Goal: Task Accomplishment & Management: Complete application form

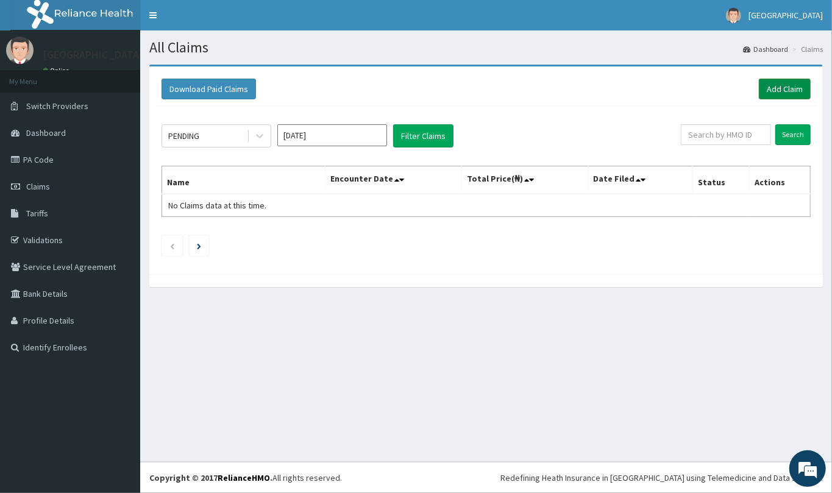
click at [793, 87] on link "Add Claim" at bounding box center [785, 89] width 52 height 21
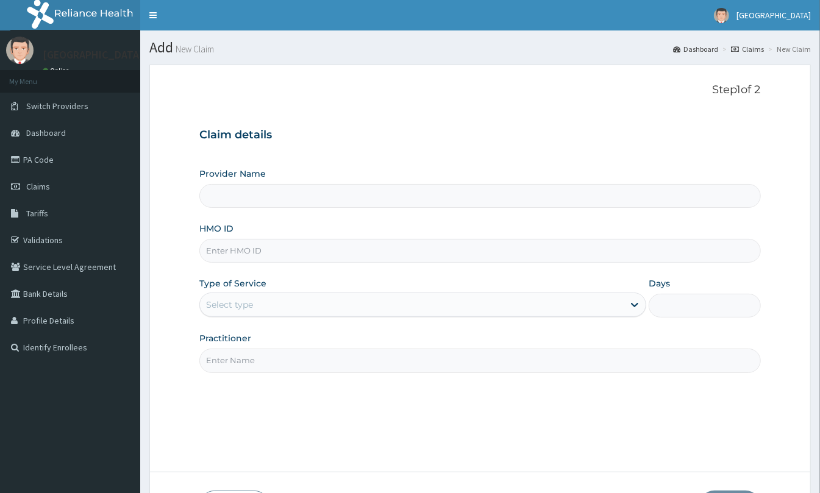
type input "[GEOGRAPHIC_DATA], [GEOGRAPHIC_DATA]"
click at [257, 257] on input "HMO ID" at bounding box center [480, 251] width 562 height 24
paste input "UPS/10022/C"
type input "UPS/10022/C"
click at [240, 325] on div "Provider Name St Mary'S Specialist Hospital, Ojodu HMO ID UPS/10022/C Type of S…" at bounding box center [480, 270] width 562 height 205
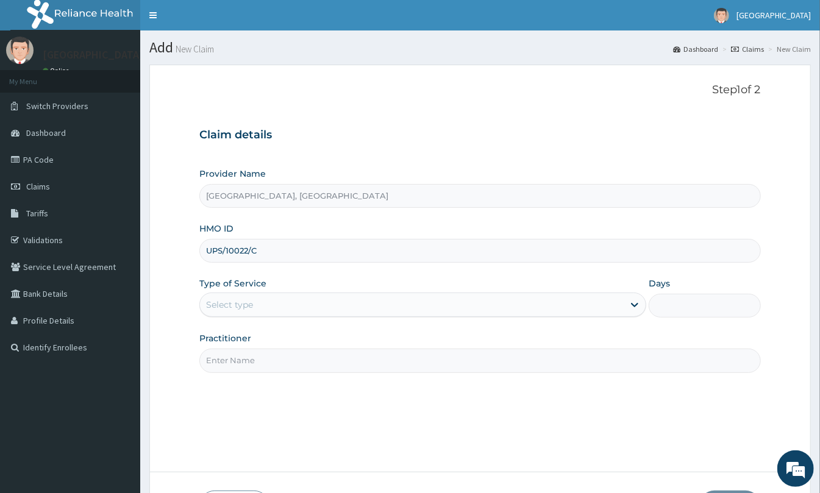
click at [240, 308] on div "Select type" at bounding box center [229, 305] width 47 height 12
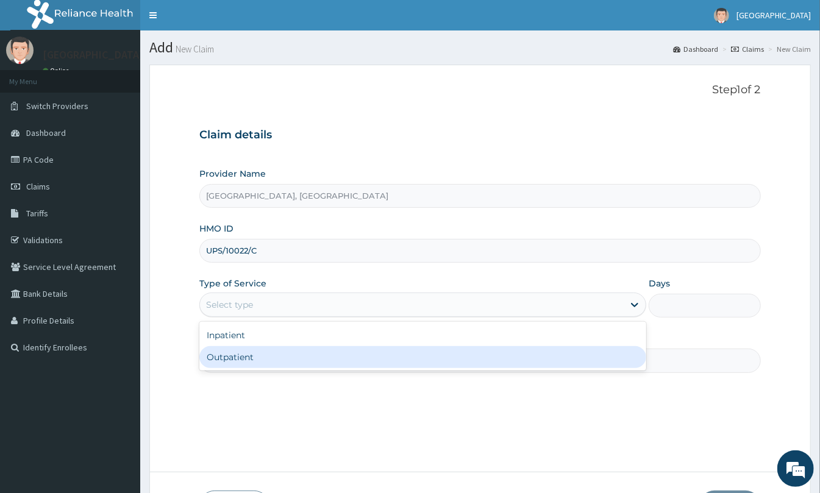
click at [241, 359] on div "Outpatient" at bounding box center [422, 357] width 447 height 22
type input "1"
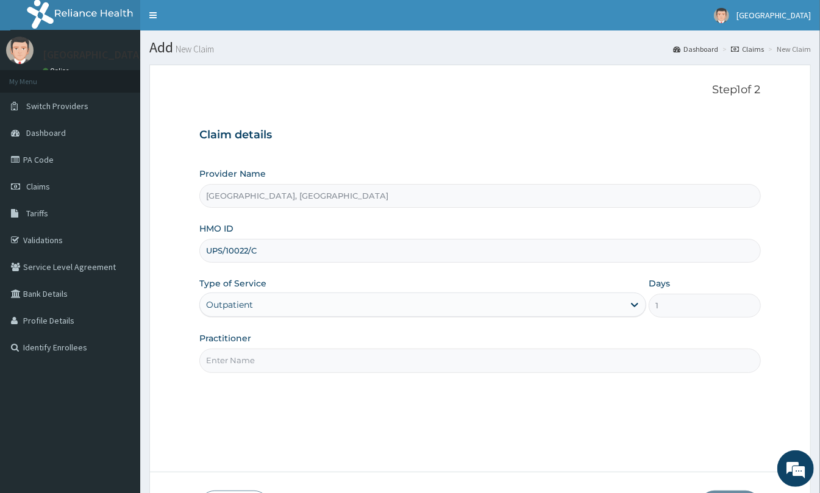
click at [249, 354] on input "Practitioner" at bounding box center [480, 361] width 562 height 24
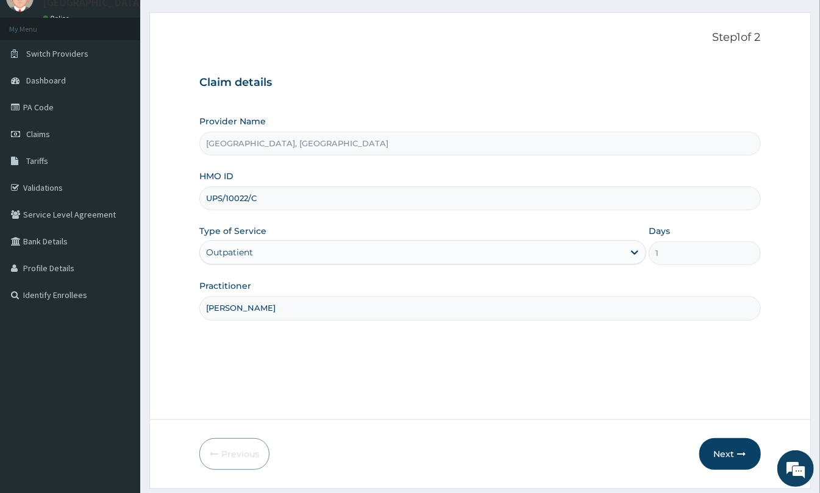
scroll to position [89, 0]
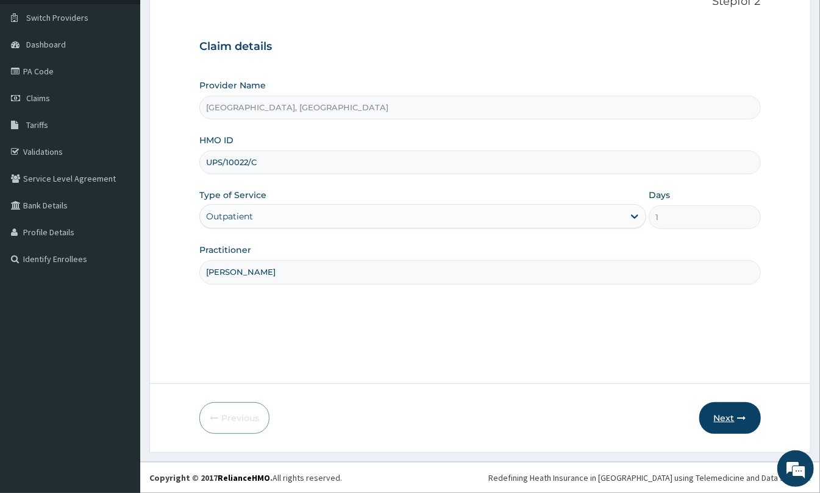
type input "DR MARTINS"
click at [737, 427] on button "Next" at bounding box center [730, 418] width 62 height 32
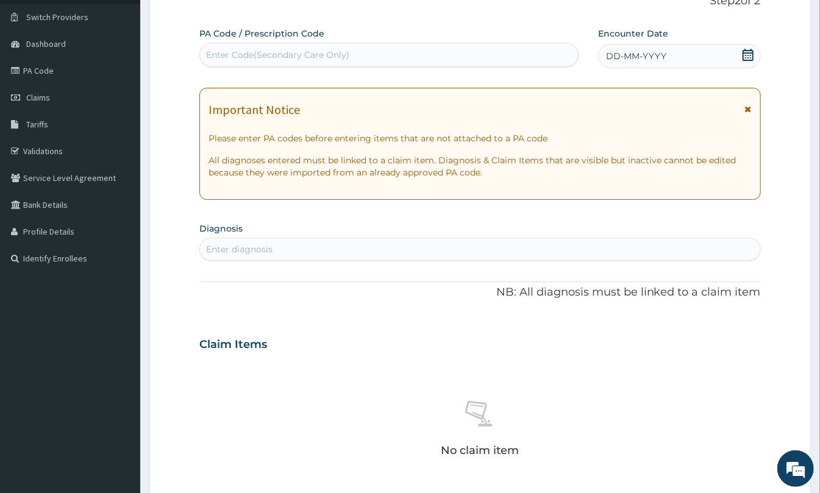
click at [742, 52] on icon at bounding box center [748, 55] width 12 height 12
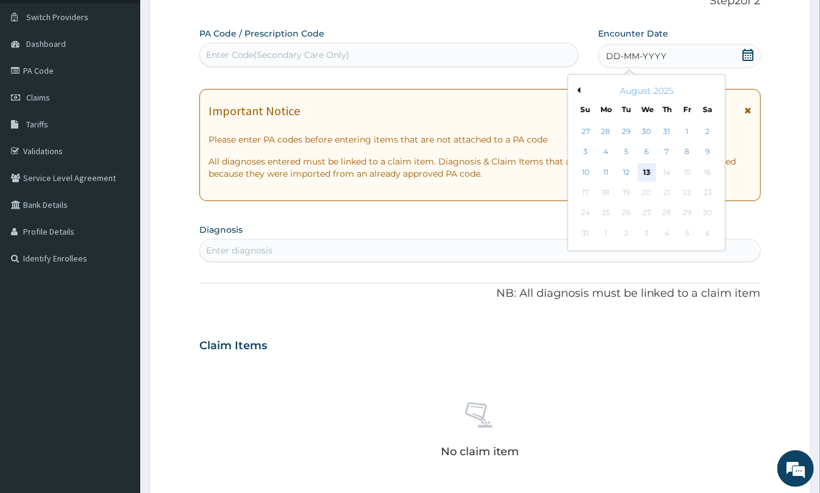
click at [648, 167] on div "13" at bounding box center [647, 172] width 18 height 18
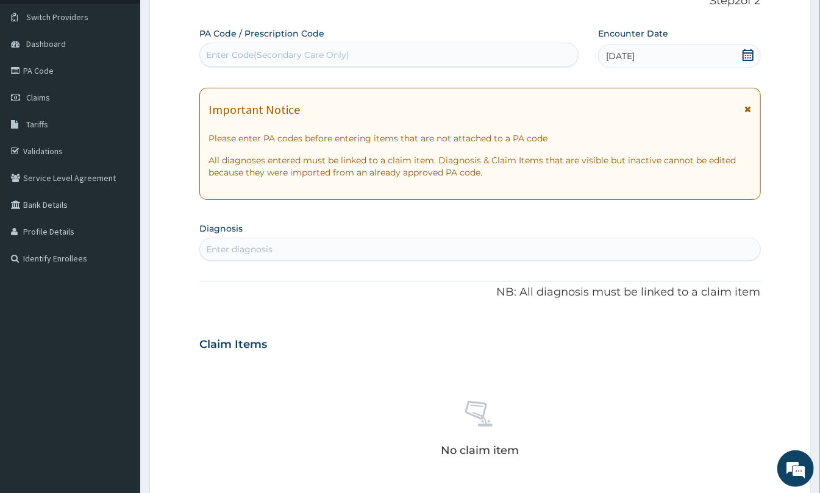
click at [289, 66] on div "Enter Code(Secondary Care Only)" at bounding box center [388, 55] width 379 height 24
paste input "PA/DC690D"
type input "PA/DC690D"
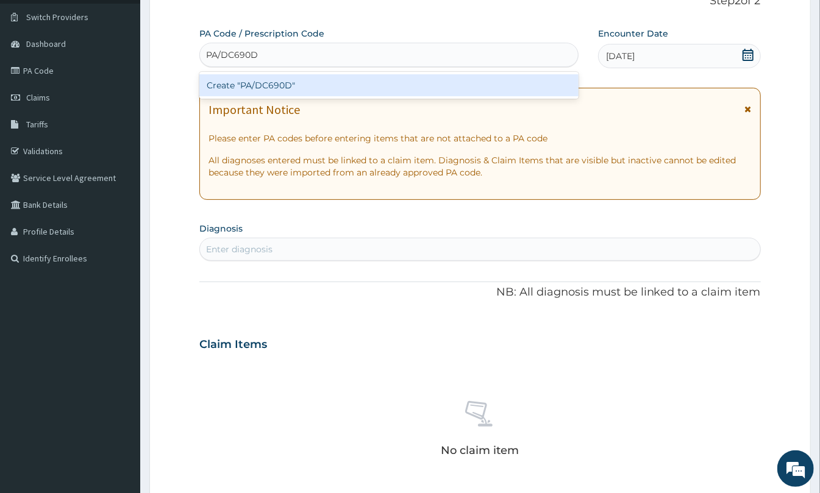
click at [294, 84] on div "Create "PA/DC690D"" at bounding box center [388, 85] width 379 height 22
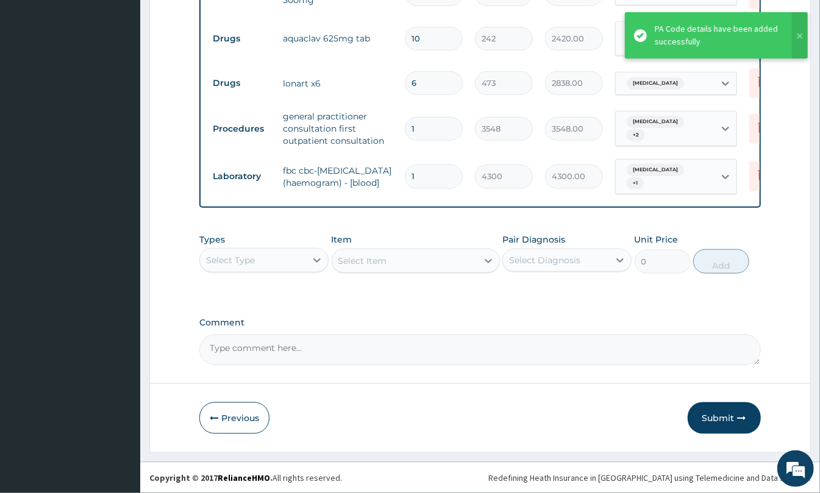
scroll to position [523, 0]
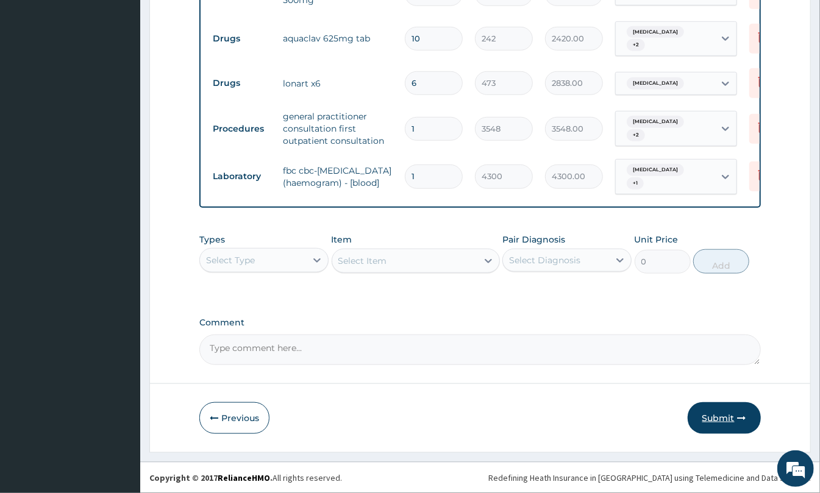
click at [725, 420] on button "Submit" at bounding box center [724, 418] width 73 height 32
